Goal: Information Seeking & Learning: Find specific fact

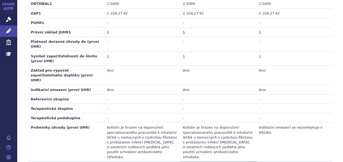
scroll to position [249, 0]
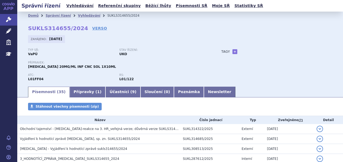
scroll to position [54, 0]
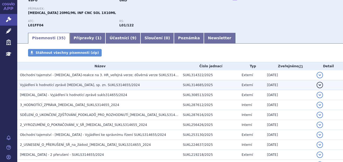
click at [84, 84] on span "Vyjádření k hodnotící zprávě [MEDICAL_DATA], sp. zn. SUKLS314655/2024" at bounding box center [80, 85] width 120 height 4
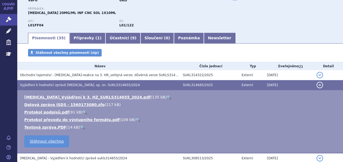
click at [167, 97] on link "🔍" at bounding box center [169, 97] width 5 height 4
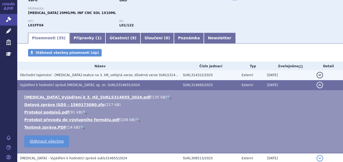
click at [54, 77] on span "Obchodní tajemství - [MEDICAL_DATA]-reakce na 3. HR_veřejná verze; důvěrná verz…" at bounding box center [105, 75] width 171 height 4
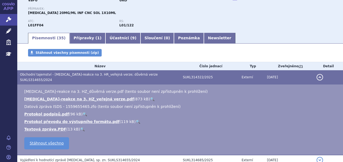
click at [150, 97] on link "🔍" at bounding box center [152, 99] width 5 height 4
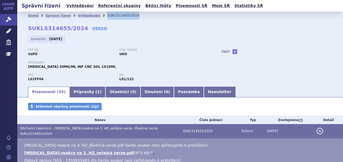
drag, startPoint x: 127, startPoint y: 16, endPoint x: 98, endPoint y: 16, distance: 29.7
click at [107, 16] on li "SUKLS314655/2024" at bounding box center [126, 16] width 39 height 8
copy li "SUKLS314655/2024"
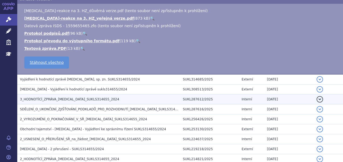
click at [59, 98] on span "3_HODNOTÍCÍ_ZPRÁVA_[MEDICAL_DATA]_SUKLS314655_2024" at bounding box center [69, 100] width 99 height 4
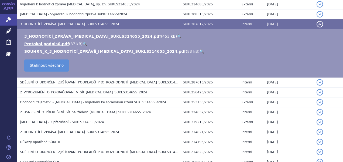
scroll to position [64, 0]
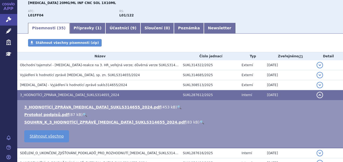
click at [177, 106] on link "🔍" at bounding box center [179, 107] width 5 height 4
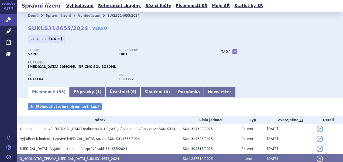
scroll to position [27, 0]
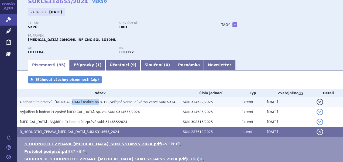
drag, startPoint x: 65, startPoint y: 104, endPoint x: 86, endPoint y: 103, distance: 21.3
click at [86, 103] on span "Obchodní tajemství - [MEDICAL_DATA]-reakce na 3. HR_veřejná verze; důvěrná verz…" at bounding box center [105, 102] width 171 height 4
copy span "reakce na 3. HR"
drag, startPoint x: 209, startPoint y: 104, endPoint x: 178, endPoint y: 104, distance: 30.7
click at [180, 104] on td "SUKL314322/2025" at bounding box center [209, 102] width 59 height 10
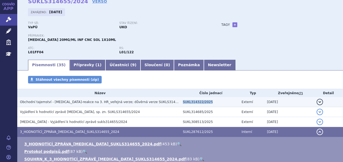
copy td "SUKL314322/2025"
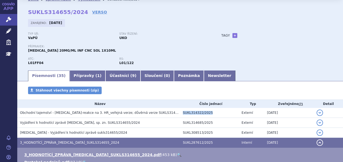
scroll to position [0, 0]
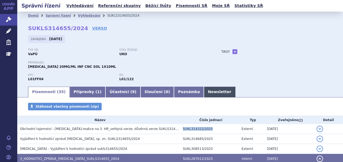
click at [204, 93] on link "Newsletter" at bounding box center [220, 92] width 32 height 11
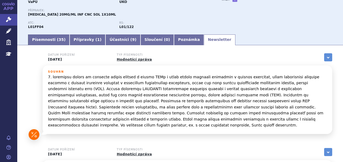
scroll to position [54, 0]
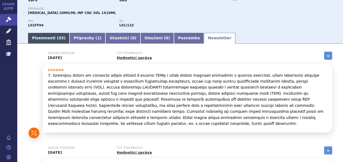
click at [34, 38] on link "Písemnosti ( 35 )" at bounding box center [49, 38] width 42 height 11
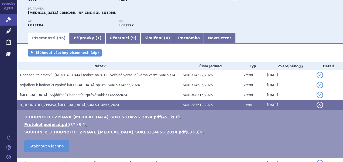
click at [314, 25] on div "Typ SŘ: VaPÚ Stav řízení: UKO Přípravek: [MEDICAL_DATA] 20MG/ML INF CNC SOL 1X1…" at bounding box center [180, 13] width 304 height 37
